Goal: Check status: Check status

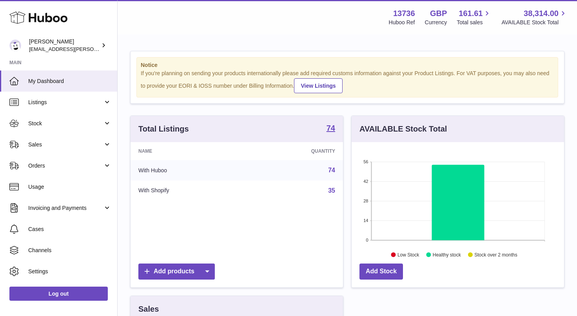
scroll to position [122, 212]
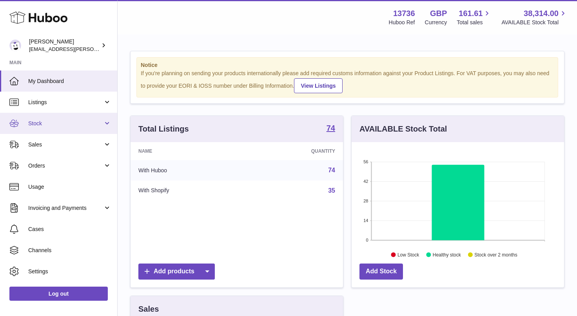
click at [73, 126] on span "Stock" at bounding box center [65, 123] width 75 height 7
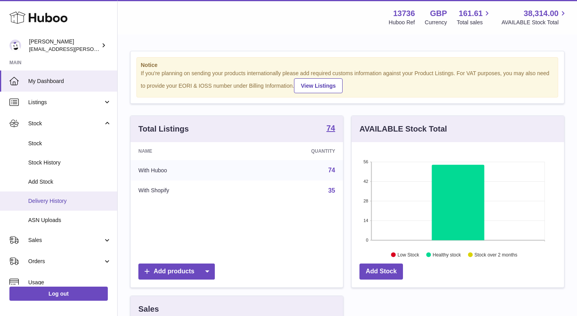
click at [92, 202] on span "Delivery History" at bounding box center [69, 200] width 83 height 7
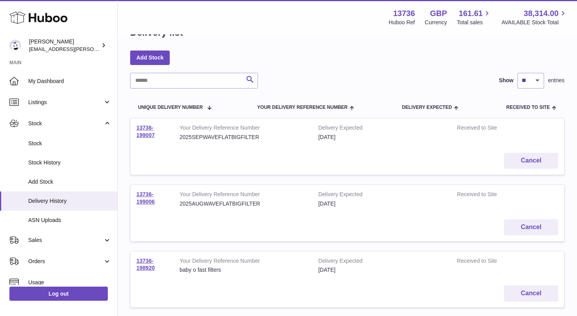
scroll to position [25, 0]
click at [148, 198] on link "13736-199006" at bounding box center [145, 197] width 18 height 14
click at [149, 129] on link "13736-199007" at bounding box center [145, 131] width 18 height 14
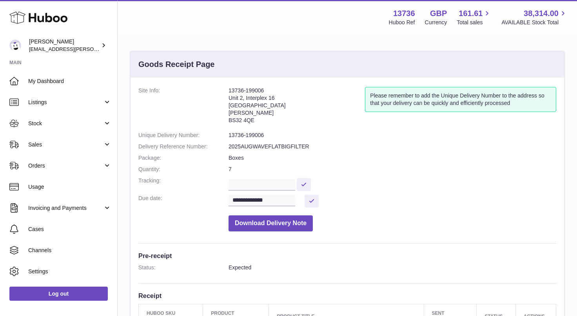
drag, startPoint x: 266, startPoint y: 88, endPoint x: 222, endPoint y: 88, distance: 44.3
click at [222, 88] on dl "**********" at bounding box center [346, 161] width 417 height 148
copy dl "13736-199006"
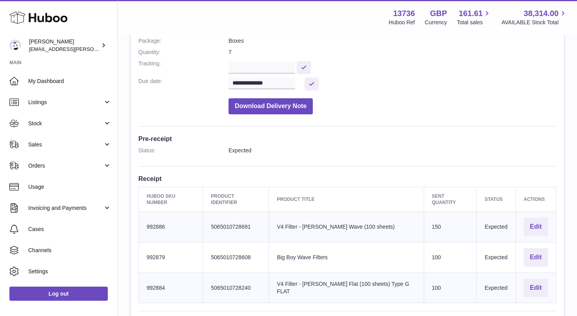
scroll to position [170, 0]
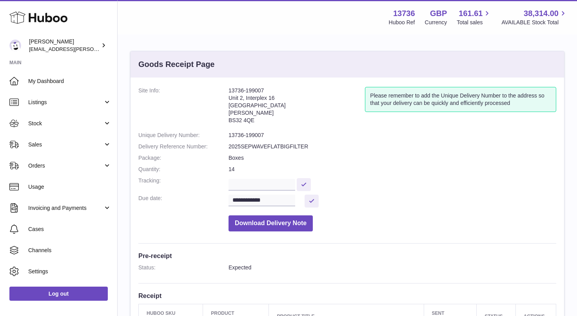
drag, startPoint x: 264, startPoint y: 88, endPoint x: 227, endPoint y: 88, distance: 36.8
click at [227, 88] on dl "**********" at bounding box center [346, 161] width 417 height 148
copy dl "13736-199007"
